Goal: Find specific page/section: Find specific page/section

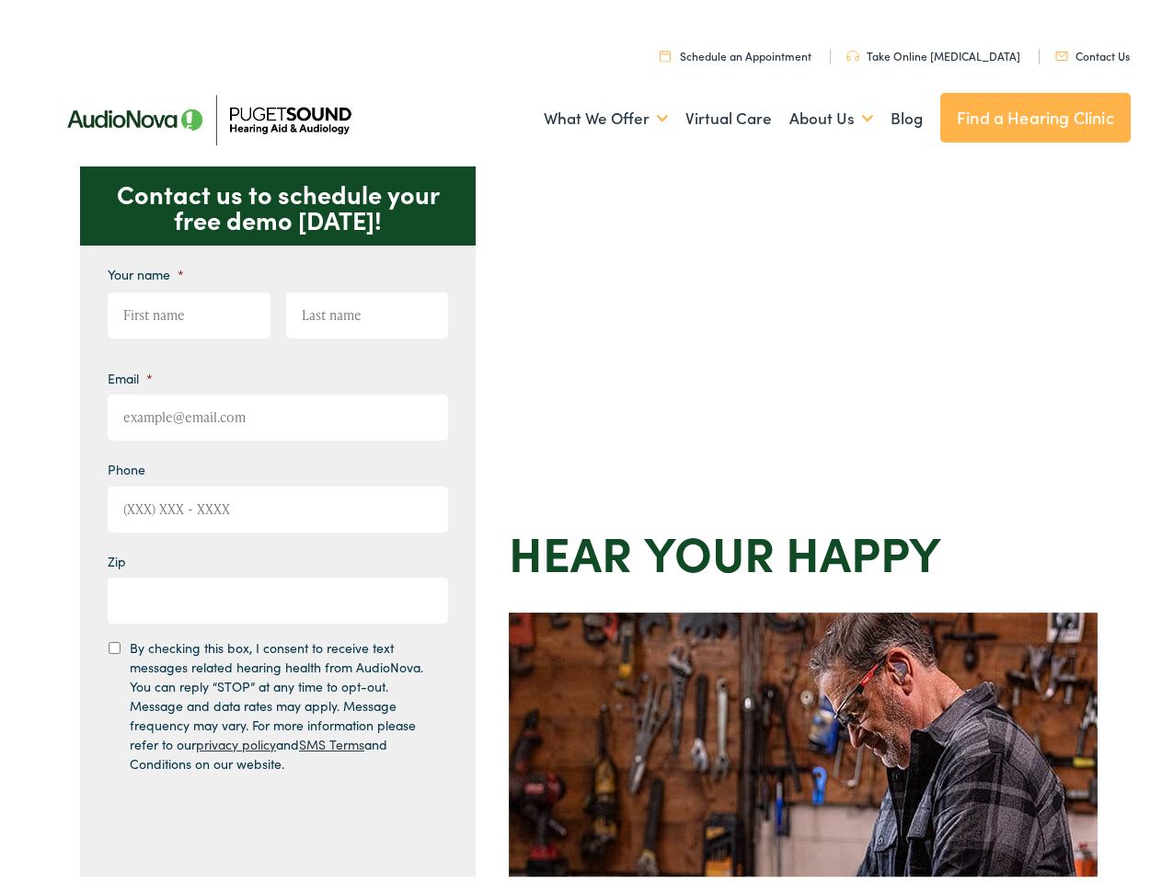
click at [580, 441] on div "Contact us to schedule your free demo [DATE]! Give us a call [PHONE_NUMBER] Ema…" at bounding box center [588, 800] width 1177 height 1279
click at [589, 113] on link "What We Offer" at bounding box center [606, 113] width 124 height 68
click at [811, 113] on link "About Us" at bounding box center [831, 113] width 84 height 68
